Goal: Task Accomplishment & Management: Manage account settings

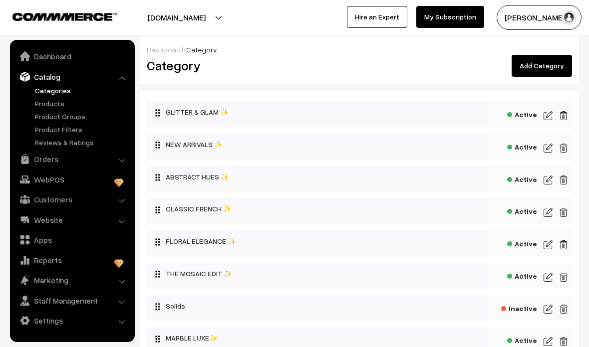
click at [544, 117] on img at bounding box center [547, 116] width 9 height 12
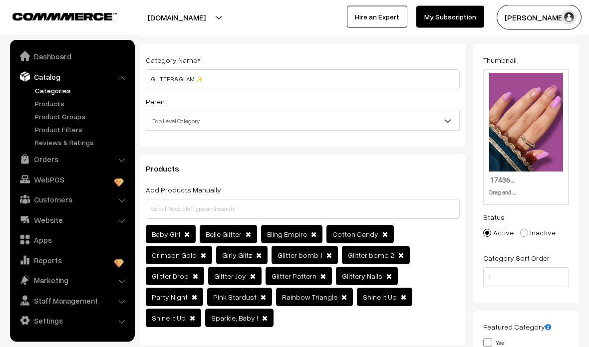
scroll to position [51, 0]
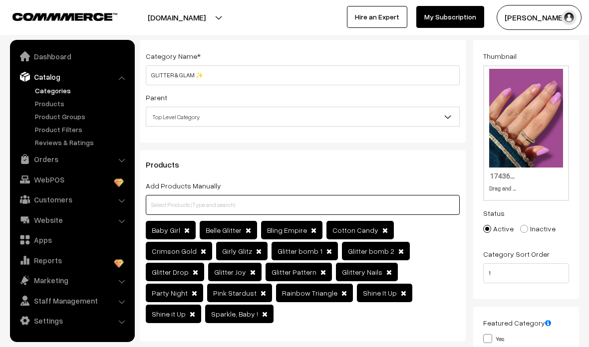
click at [364, 203] on input "text" at bounding box center [303, 205] width 314 height 20
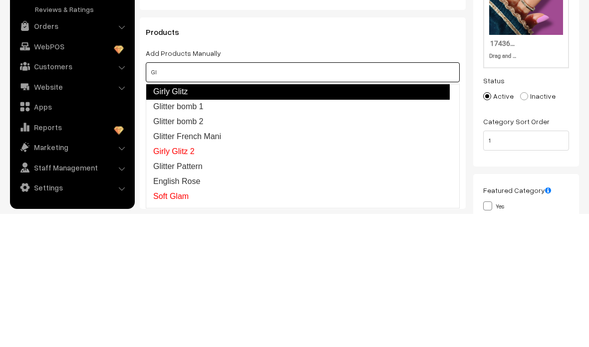
click at [189, 217] on link "Girly Glitz" at bounding box center [298, 225] width 304 height 16
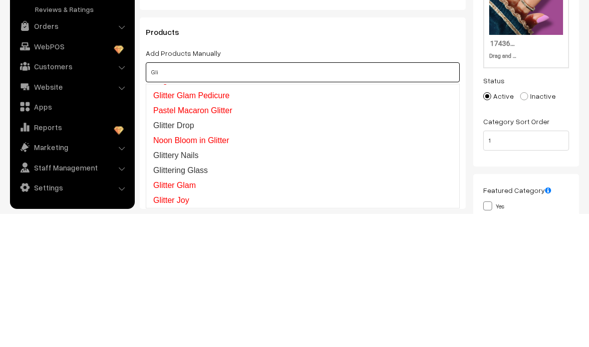
scroll to position [176, 0]
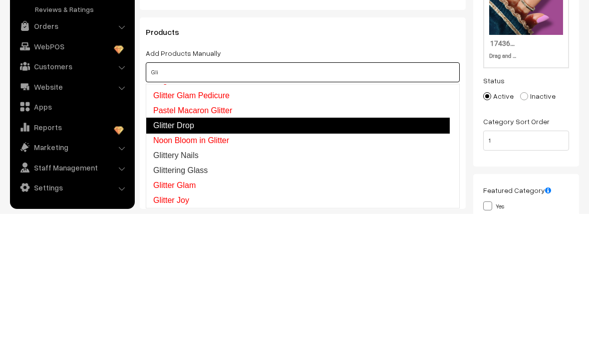
click at [193, 251] on link "Glitter Drop" at bounding box center [298, 259] width 304 height 16
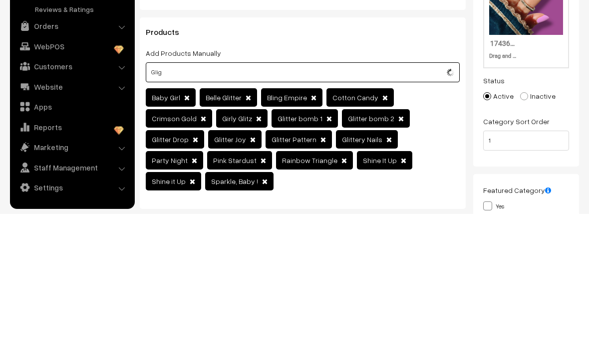
scroll to position [0, 0]
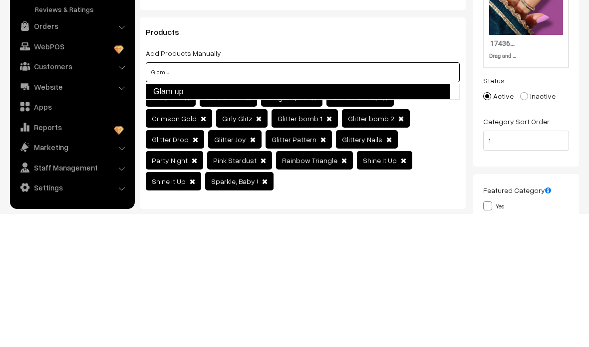
click at [336, 217] on link "Glam up" at bounding box center [298, 225] width 304 height 16
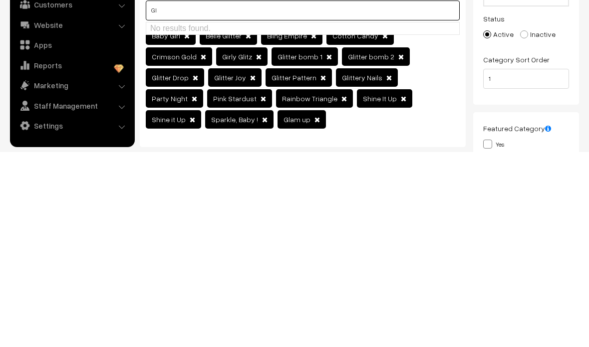
type input "G"
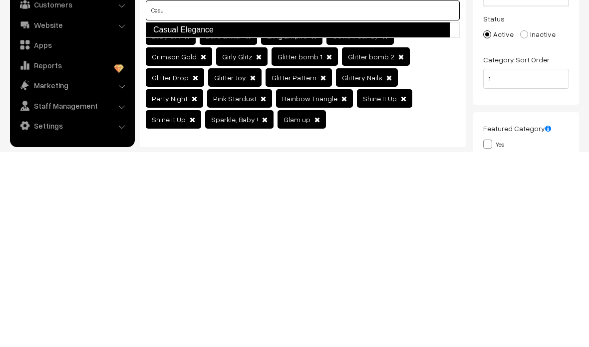
click at [264, 217] on link "Casual Elegance" at bounding box center [298, 225] width 304 height 16
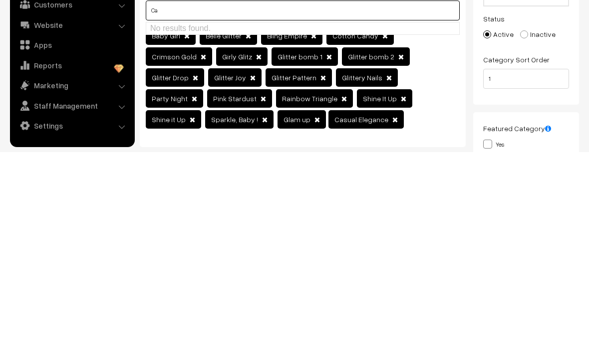
type input "C"
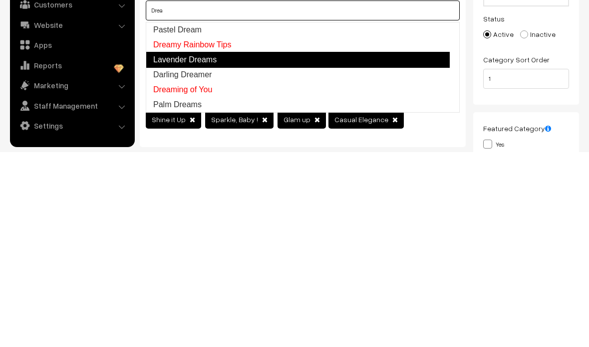
click at [219, 247] on link "Lavender Dreams" at bounding box center [298, 255] width 304 height 16
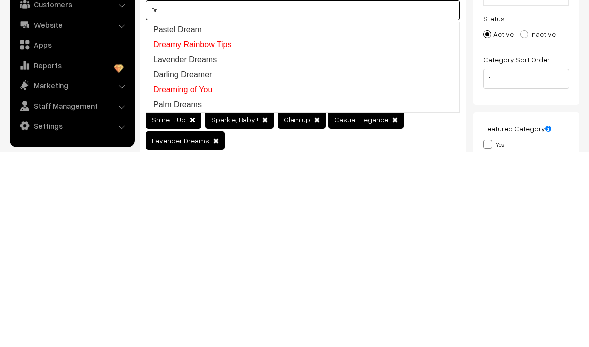
type input "D"
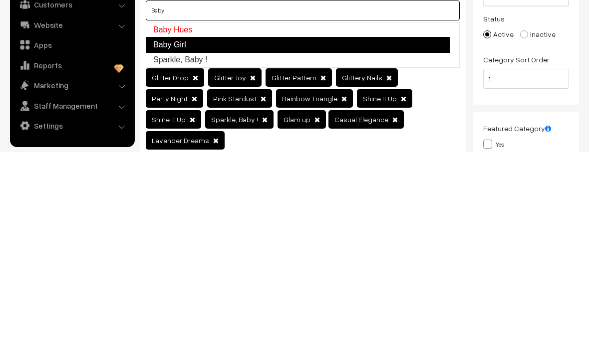
click at [186, 232] on link "Baby Girl" at bounding box center [298, 240] width 304 height 16
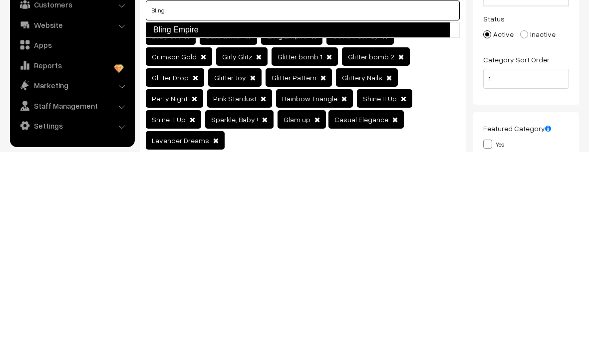
click at [235, 217] on link "Bling Empire" at bounding box center [298, 225] width 304 height 16
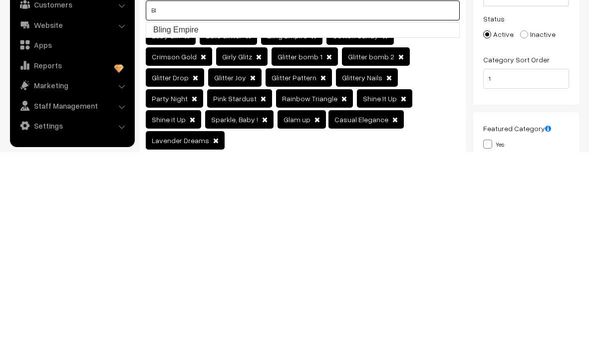
type input "B"
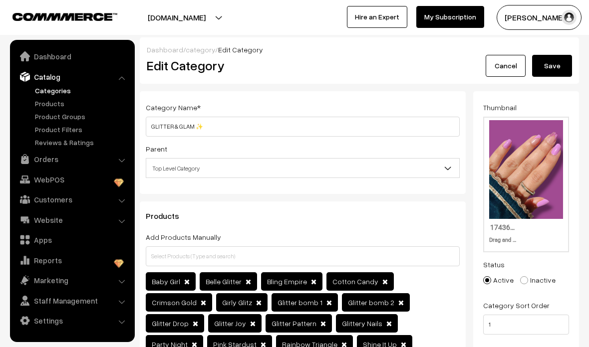
click at [565, 65] on button "Save" at bounding box center [552, 66] width 40 height 22
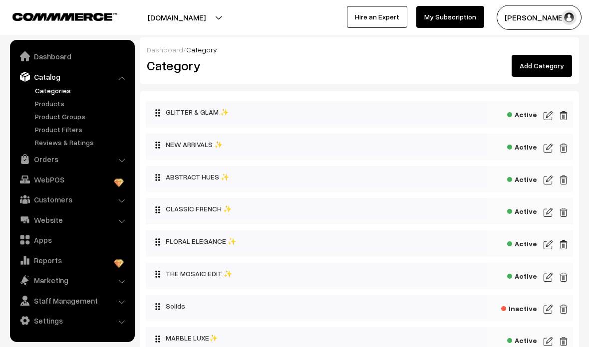
click at [551, 113] on img at bounding box center [547, 116] width 9 height 12
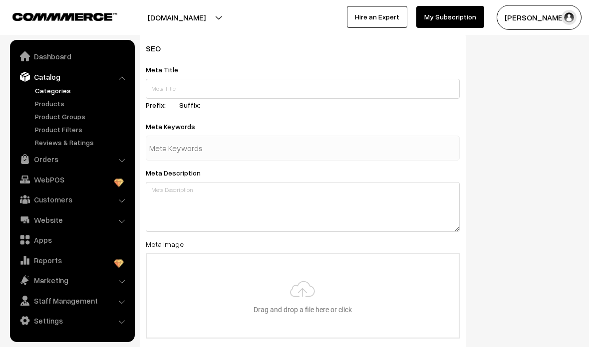
scroll to position [466, 0]
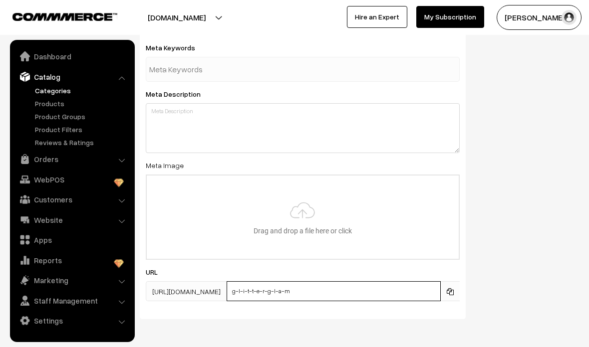
click at [367, 294] on input "g-l-i-t-t-e-r-g-l-a-m" at bounding box center [333, 291] width 214 height 20
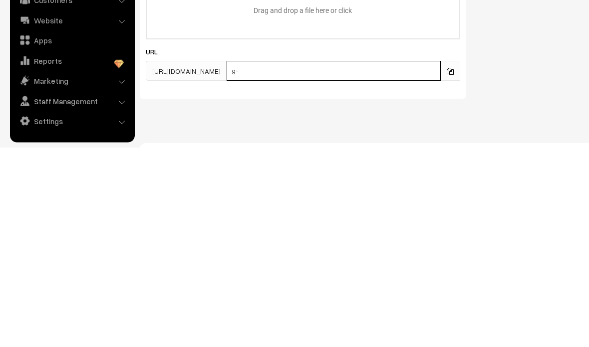
type input "g"
type input "G"
type input "glitter"
click at [547, 96] on div "SEO Meta Title Prefix: Suffix: Meta Keywords Meta Description Meta Image Drag a…" at bounding box center [359, 121] width 454 height 372
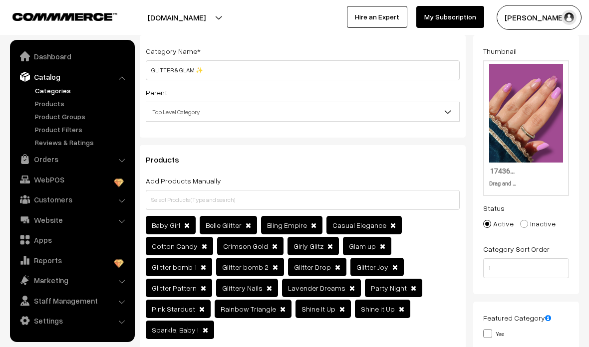
scroll to position [0, 0]
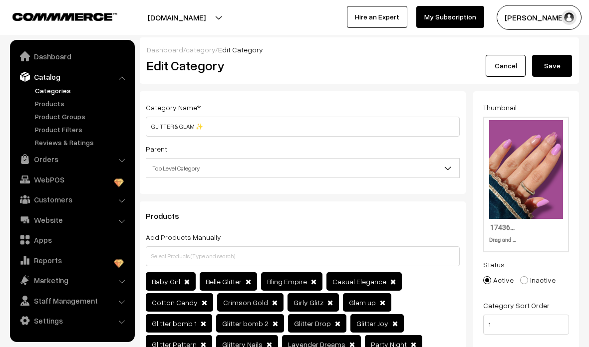
click at [559, 68] on button "Save" at bounding box center [552, 66] width 40 height 22
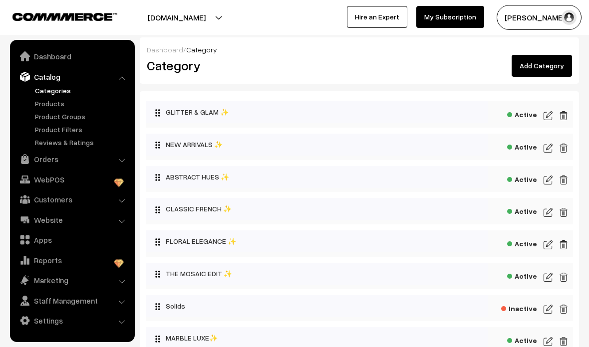
click at [548, 121] on img at bounding box center [547, 116] width 9 height 12
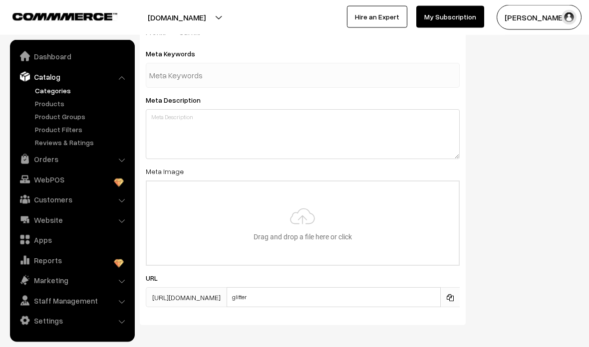
scroll to position [466, 0]
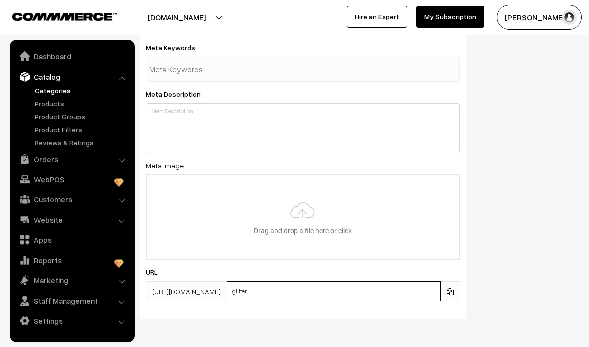
click at [333, 295] on input "glitter" at bounding box center [333, 291] width 214 height 20
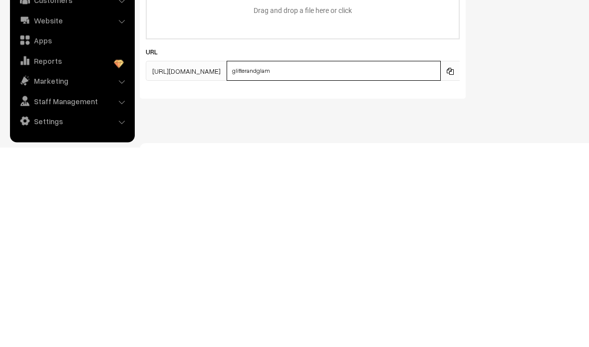
type input "glitterandglam"
click at [547, 97] on div "SEO Meta Title Prefix: Suffix: Meta Keywords Meta Description Meta Image Drag a…" at bounding box center [359, 121] width 454 height 372
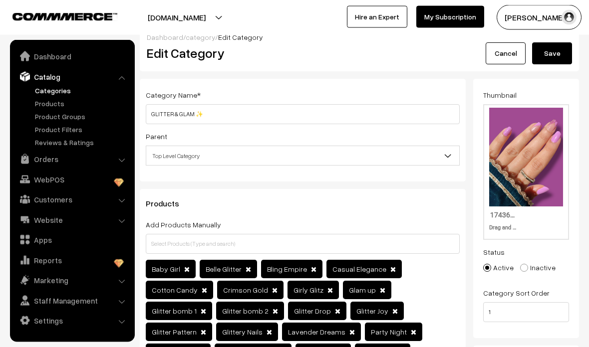
scroll to position [0, 0]
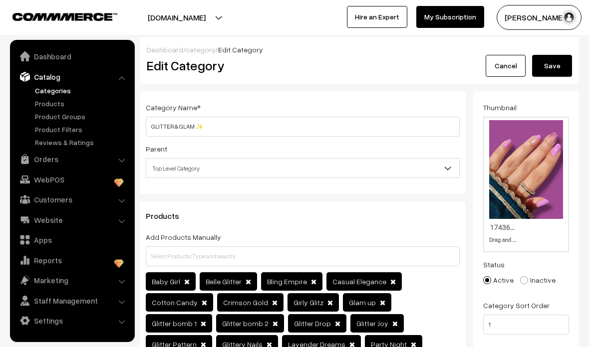
click at [563, 61] on button "Save" at bounding box center [552, 66] width 40 height 22
